Goal: Task Accomplishment & Management: Use online tool/utility

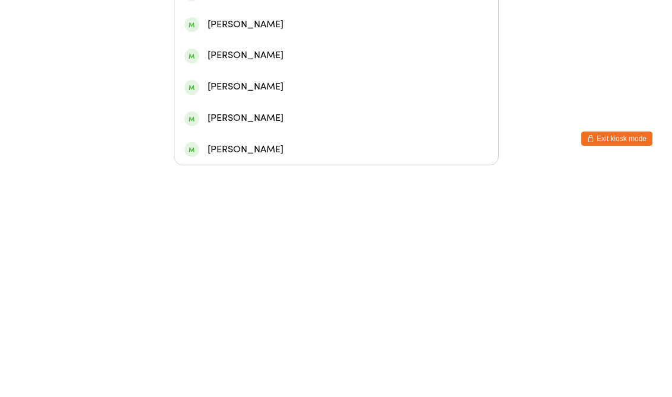
type input "[PERSON_NAME]"
click at [251, 62] on div "[PERSON_NAME]" at bounding box center [336, 68] width 304 height 16
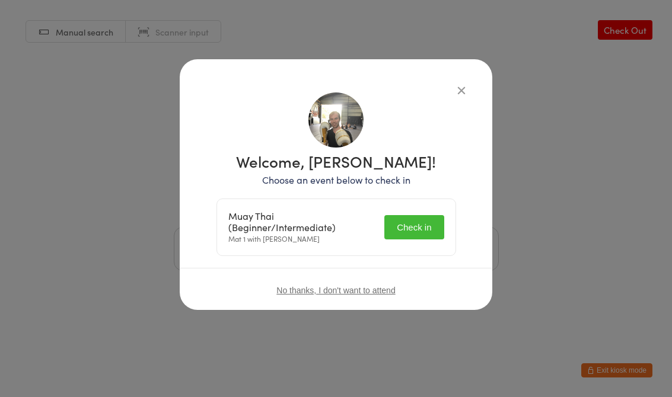
click at [406, 221] on button "Check in" at bounding box center [413, 227] width 59 height 24
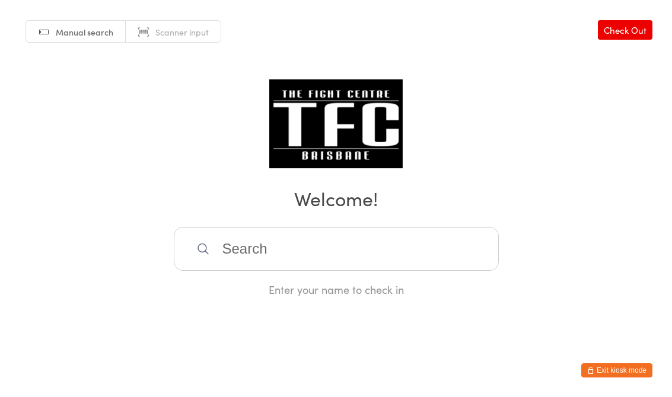
click at [246, 234] on input "search" at bounding box center [336, 249] width 325 height 44
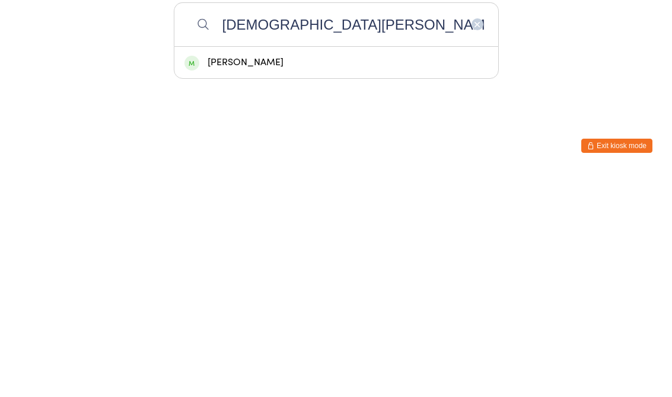
type input "[DEMOGRAPHIC_DATA][PERSON_NAME]"
click at [430, 279] on div "[PERSON_NAME]" at bounding box center [336, 287] width 304 height 16
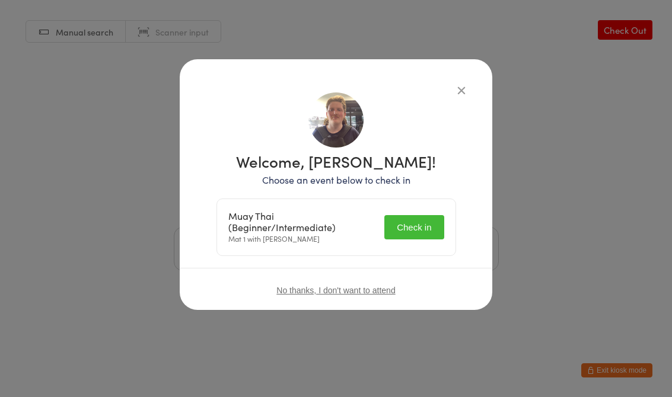
click at [419, 217] on button "Check in" at bounding box center [413, 227] width 59 height 24
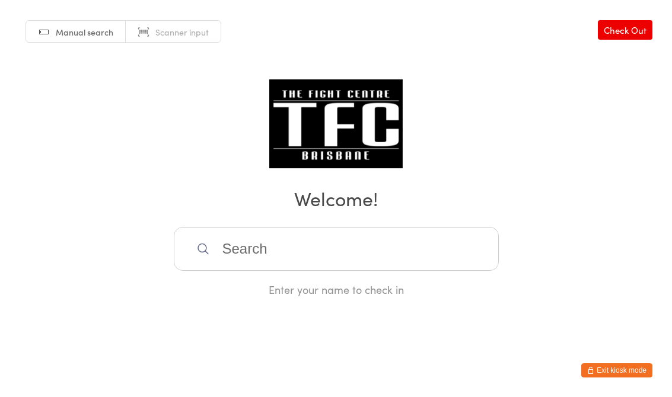
click at [272, 245] on input "search" at bounding box center [336, 249] width 325 height 44
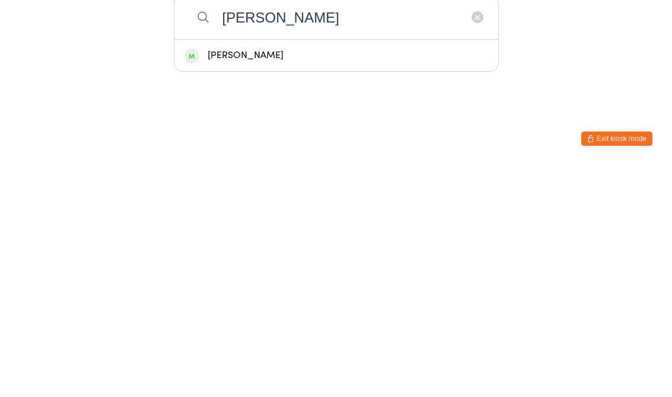
type input "[PERSON_NAME]"
click at [280, 279] on div "[PERSON_NAME]" at bounding box center [336, 287] width 304 height 16
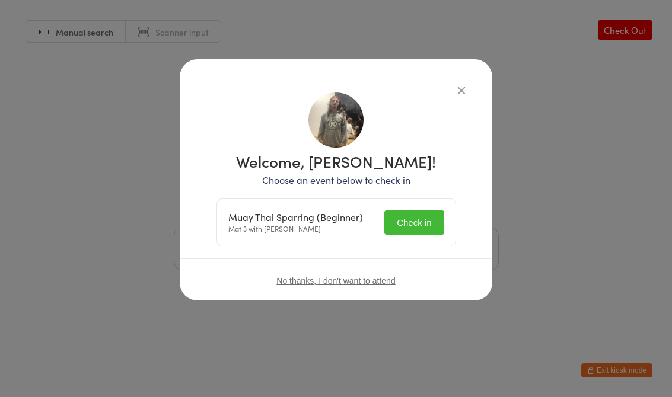
click at [423, 208] on div "Muay Thai Sparring (Beginner) Mat 3 with [PERSON_NAME] Check in" at bounding box center [336, 222] width 238 height 47
click at [416, 220] on button "Check in" at bounding box center [413, 222] width 59 height 24
